Goal: Transaction & Acquisition: Purchase product/service

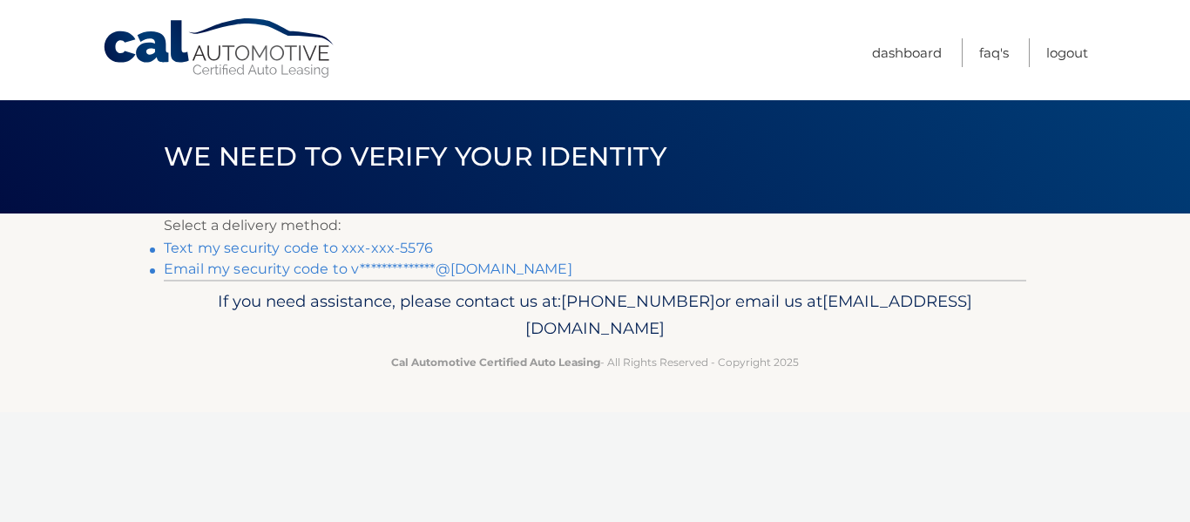
click at [451, 261] on link "**********" at bounding box center [368, 269] width 409 height 17
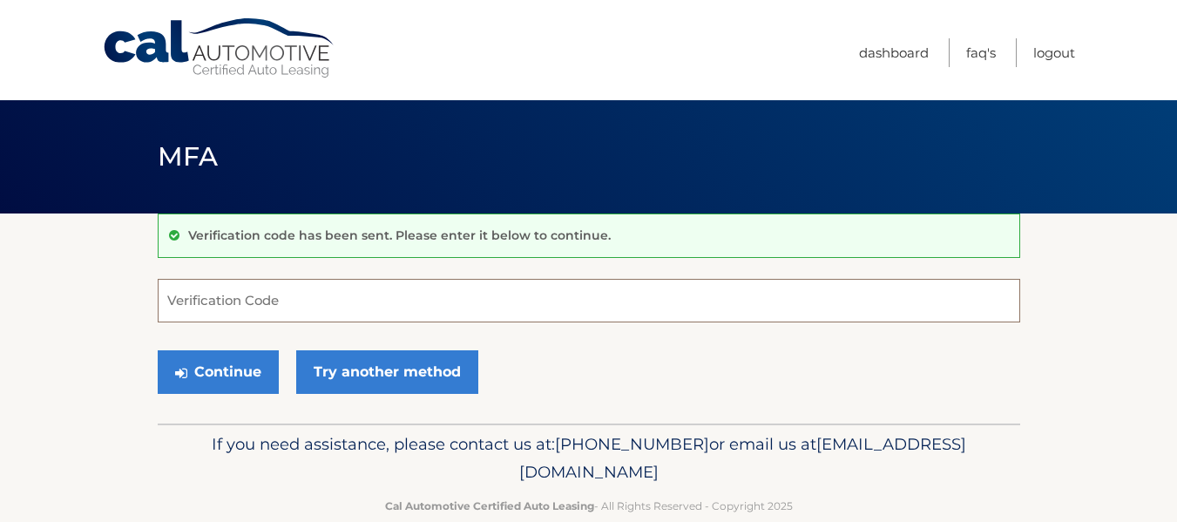
click at [227, 304] on input "Verification Code" at bounding box center [589, 301] width 863 height 44
paste input "725796"
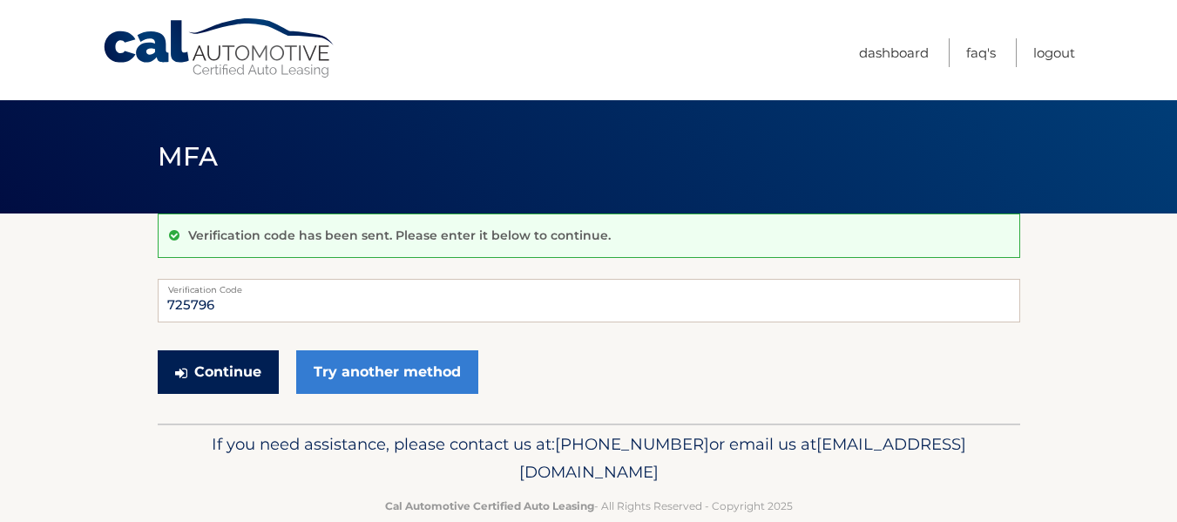
click at [218, 368] on button "Continue" at bounding box center [218, 372] width 121 height 44
click at [214, 376] on button "Continue" at bounding box center [218, 372] width 121 height 44
drag, startPoint x: 234, startPoint y: 303, endPoint x: 132, endPoint y: 302, distance: 101.1
click at [132, 302] on section "Verification code has been sent. Please enter it below to continue. 725796 Veri…" at bounding box center [588, 319] width 1177 height 210
type input "725796"
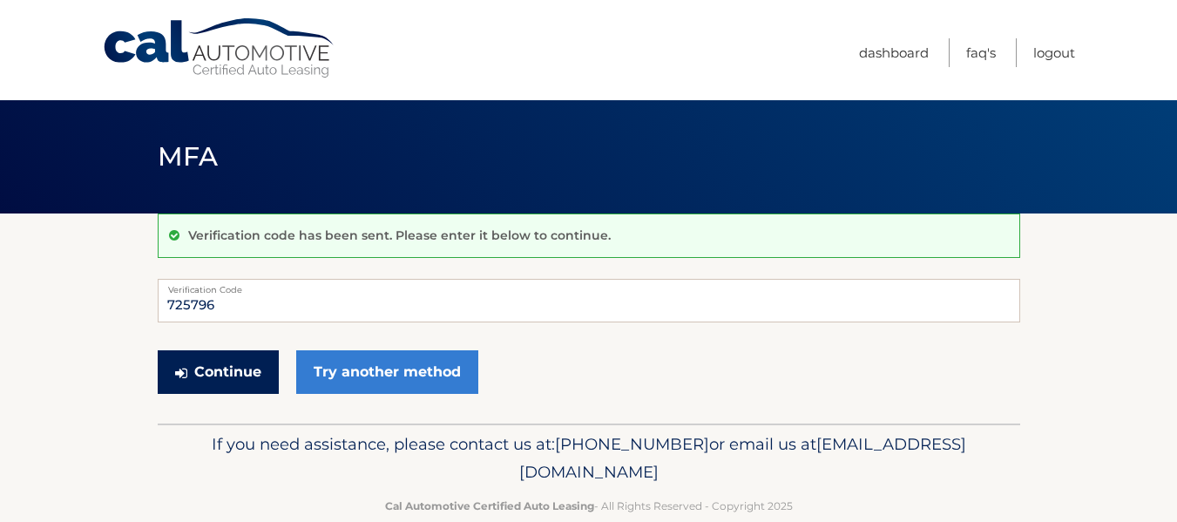
click at [206, 374] on button "Continue" at bounding box center [218, 372] width 121 height 44
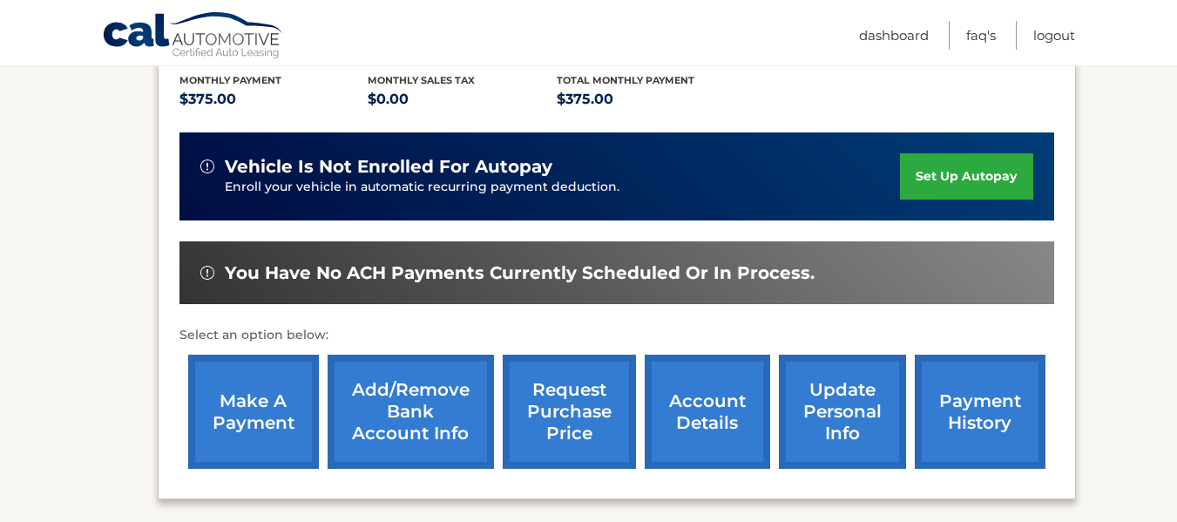
scroll to position [397, 0]
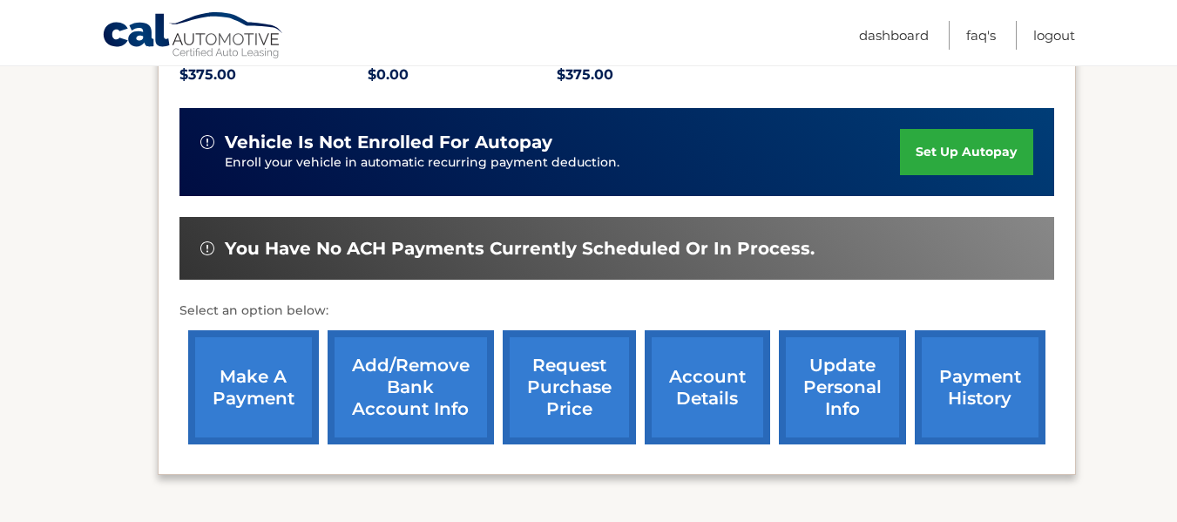
click at [246, 391] on link "make a payment" at bounding box center [253, 387] width 131 height 114
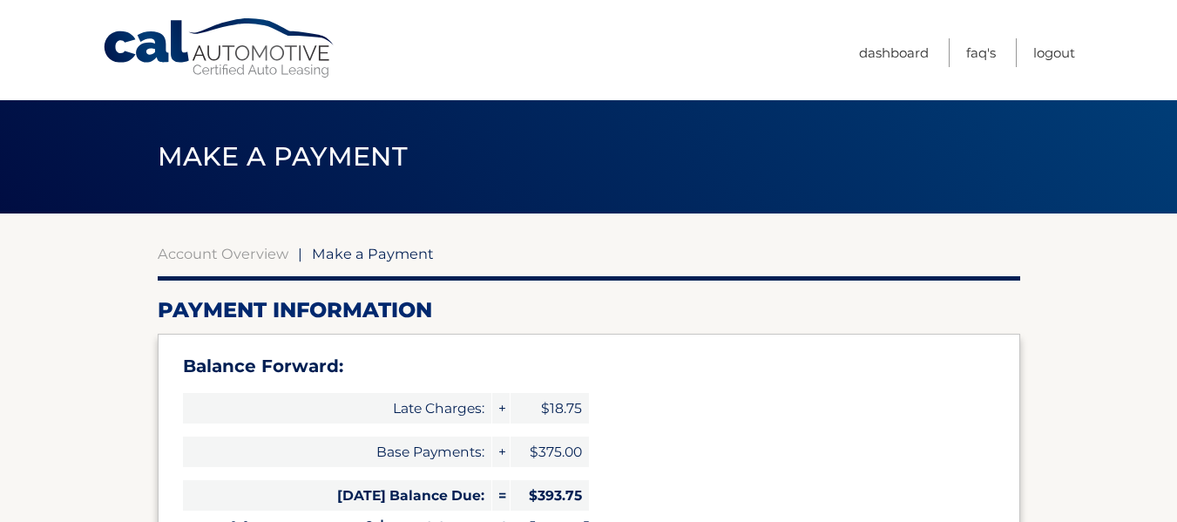
select select "ZDkwZTIyYjQtNGFmZS00MWMxLWE4NWMtNmNhY2FhYjAzMzQy"
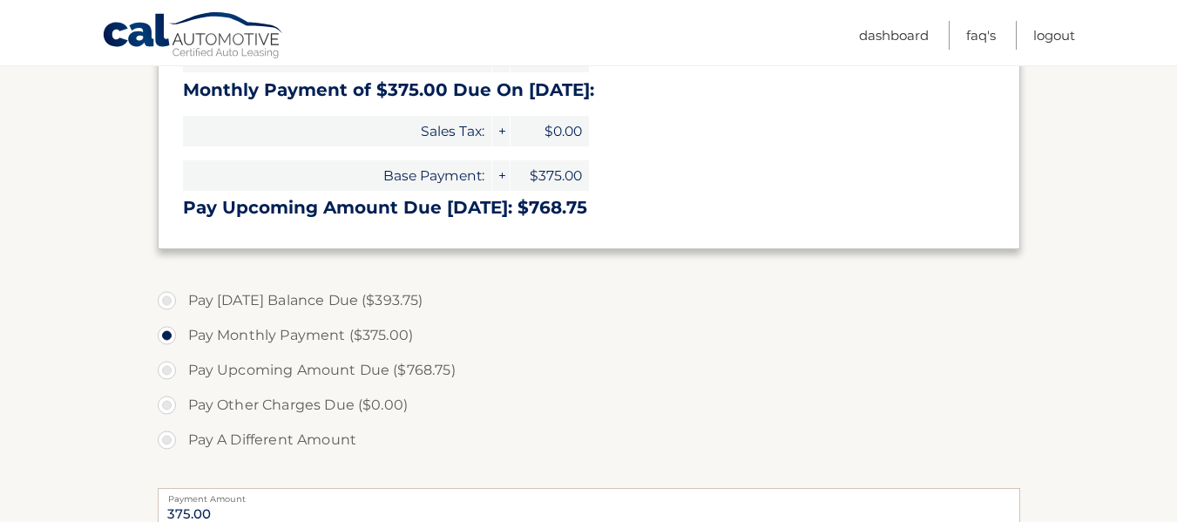
scroll to position [441, 0]
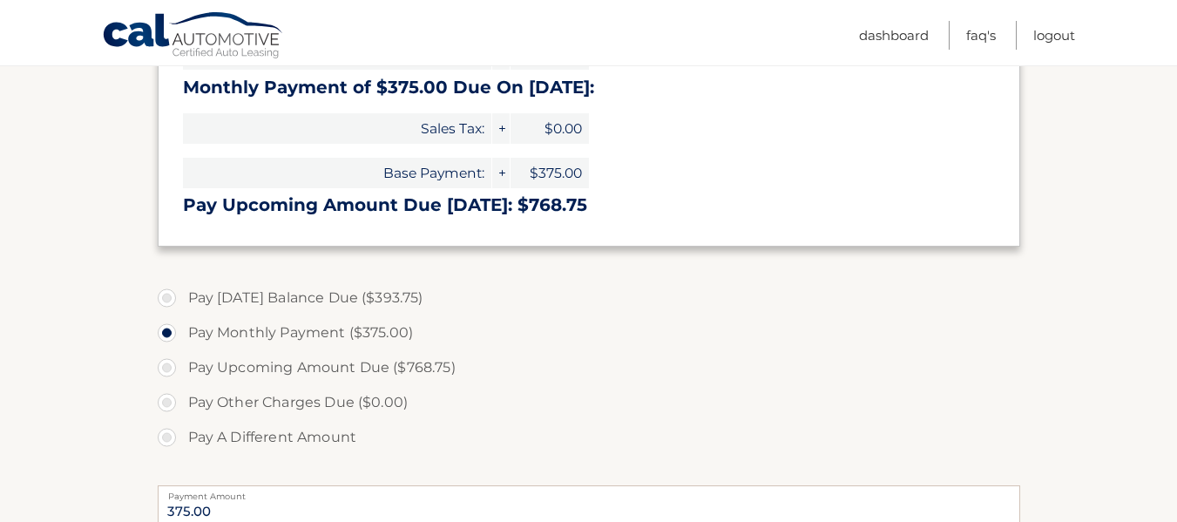
click at [167, 295] on label "Pay Today's Balance Due ($393.75)" at bounding box center [589, 298] width 863 height 35
click at [167, 295] on input "Pay Today's Balance Due ($393.75)" at bounding box center [173, 295] width 17 height 28
radio input "true"
type input "393.75"
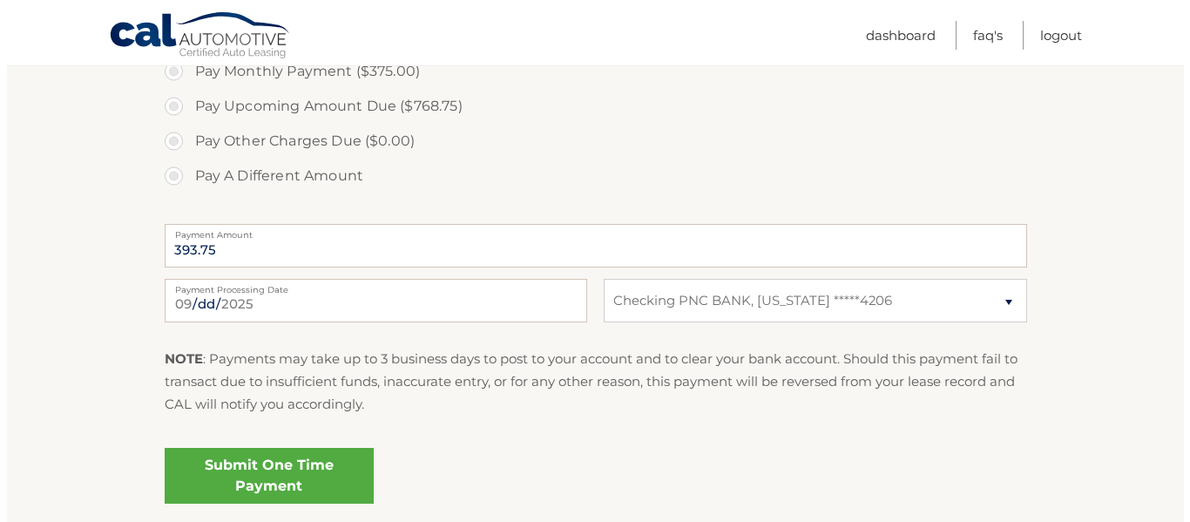
scroll to position [701, 0]
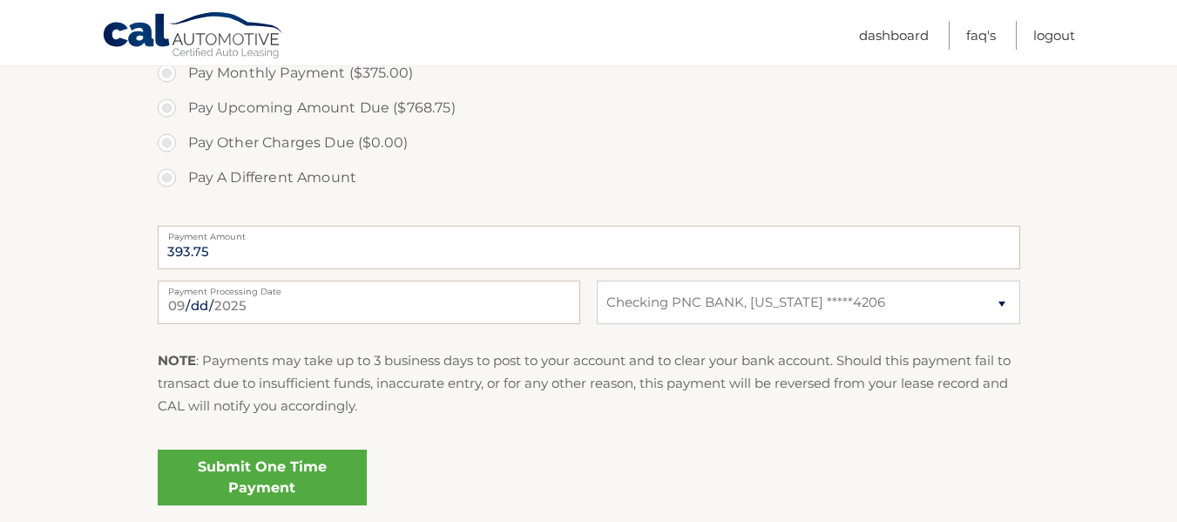
click at [224, 469] on link "Submit One Time Payment" at bounding box center [262, 478] width 209 height 56
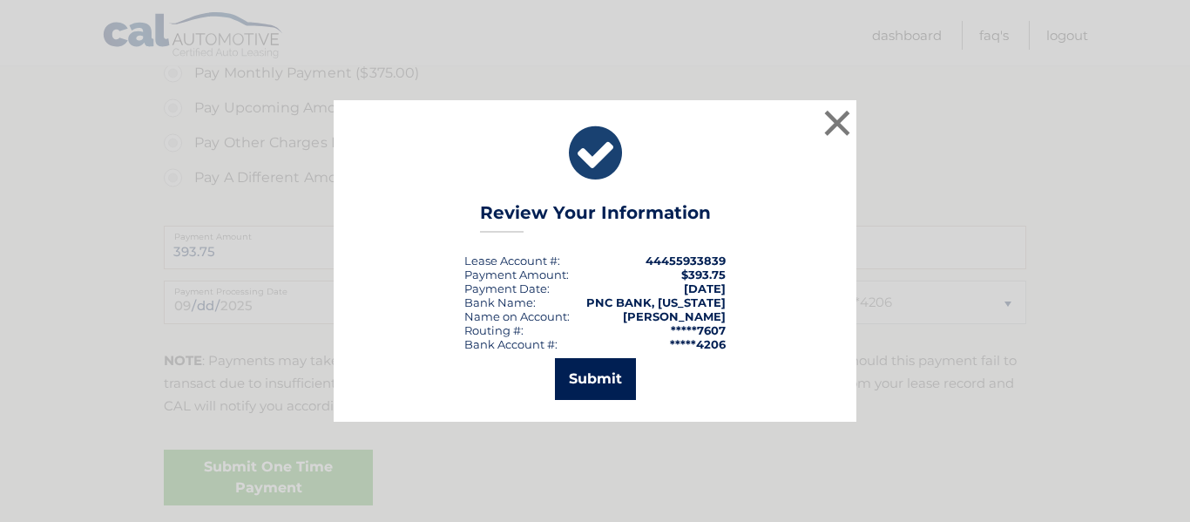
click at [604, 370] on button "Submit" at bounding box center [595, 379] width 81 height 42
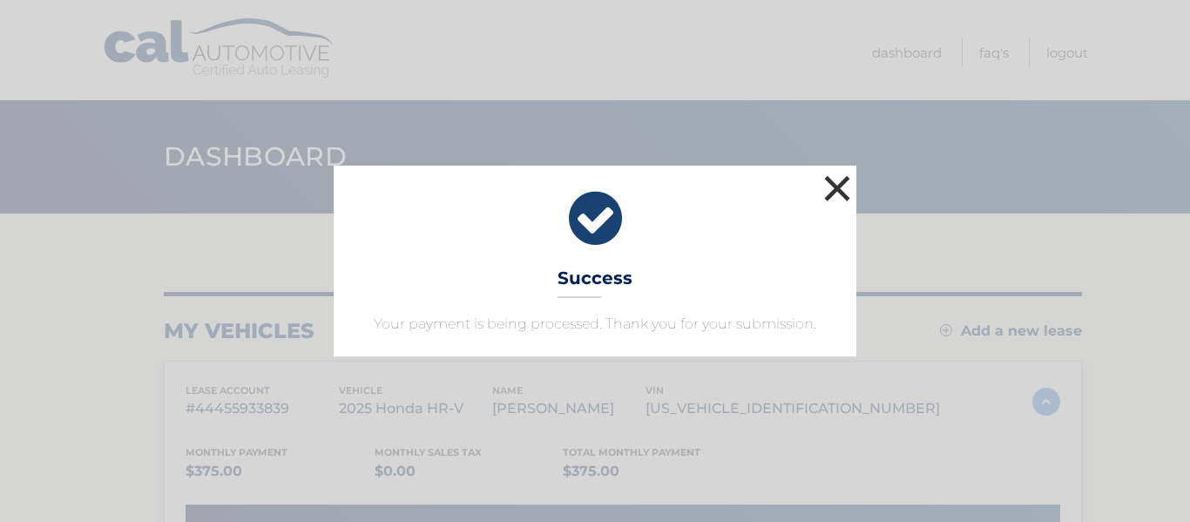
click at [834, 192] on button "×" at bounding box center [837, 188] width 35 height 35
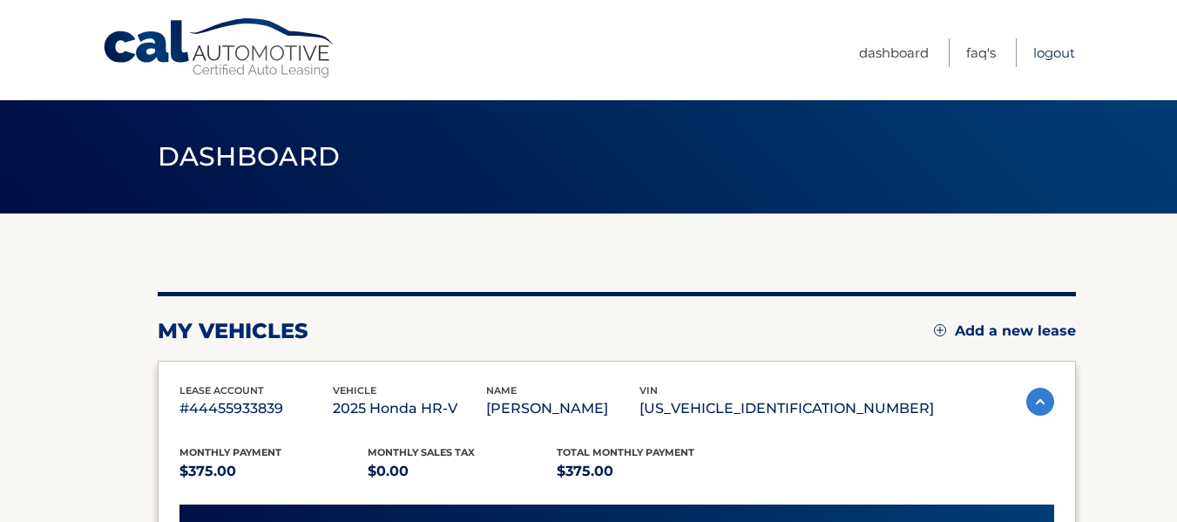
click at [1061, 54] on link "Logout" at bounding box center [1055, 52] width 42 height 29
